Goal: Task Accomplishment & Management: Complete application form

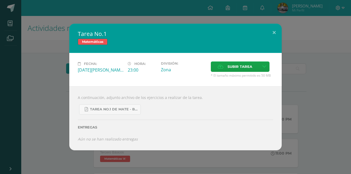
click at [223, 65] on icon at bounding box center [221, 66] width 6 height 3
click at [0, 0] on input "Subir tarea" at bounding box center [0, 0] width 0 height 0
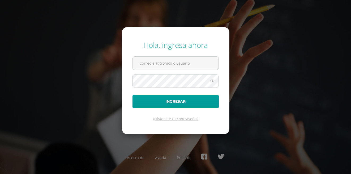
type input "[EMAIL_ADDRESS][PERSON_NAME][DOMAIN_NAME]"
click at [173, 111] on form "Hola, ingresa ahora 20180041@fatima.edu.gt Ingresar ¿Olvidaste tu contraseña?" at bounding box center [176, 80] width 108 height 107
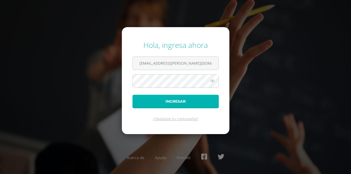
click at [175, 104] on button "Ingresar" at bounding box center [176, 102] width 86 height 14
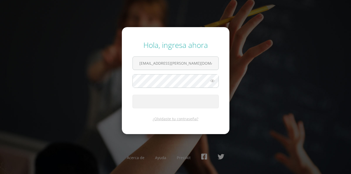
click at [204, 173] on div "Hola, ingresa ahora 20180041@fatima.edu.gt Ingresar ¿Olvidaste tu contraseña? A…" at bounding box center [175, 87] width 355 height 174
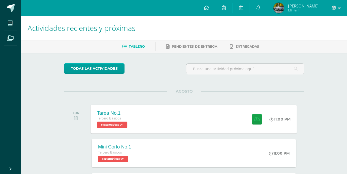
click at [121, 108] on div "Tarea No.1 Tercero Básicos Matemáticas 'A'" at bounding box center [113, 119] width 44 height 28
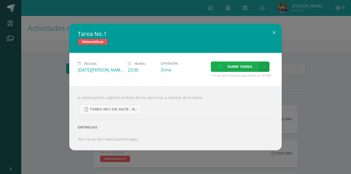
click at [220, 65] on icon at bounding box center [221, 66] width 6 height 3
click at [0, 0] on input "Subir tarea" at bounding box center [0, 0] width 0 height 0
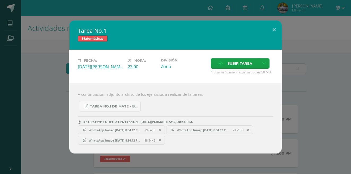
click at [317, 56] on div "Tarea No.1 Matemáticas Fecha: [DATE][PERSON_NAME] Hora: 23:00 División: Zona" at bounding box center [175, 86] width 347 height 133
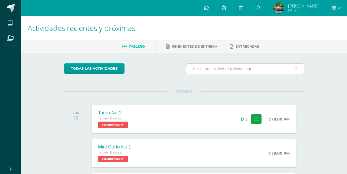
click at [296, 70] on icon at bounding box center [296, 68] width 4 height 11
click at [327, 70] on div "Actividades recientes y próximas Tablero Pendientes de entrega Entregadas todas…" at bounding box center [184, 176] width 326 height 321
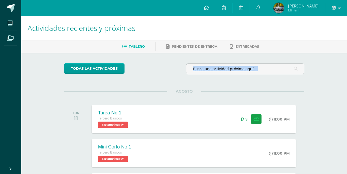
click at [327, 70] on div "Actividades recientes y próximas Tablero Pendientes de entrega Entregadas todas…" at bounding box center [184, 176] width 326 height 321
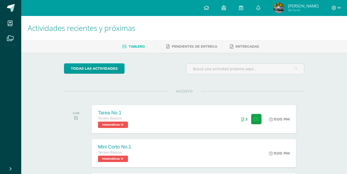
click at [325, 88] on div "Actividades recientes y próximas Tablero Pendientes de entrega Entregadas todas…" at bounding box center [184, 176] width 326 height 321
